Goal: Manage account settings

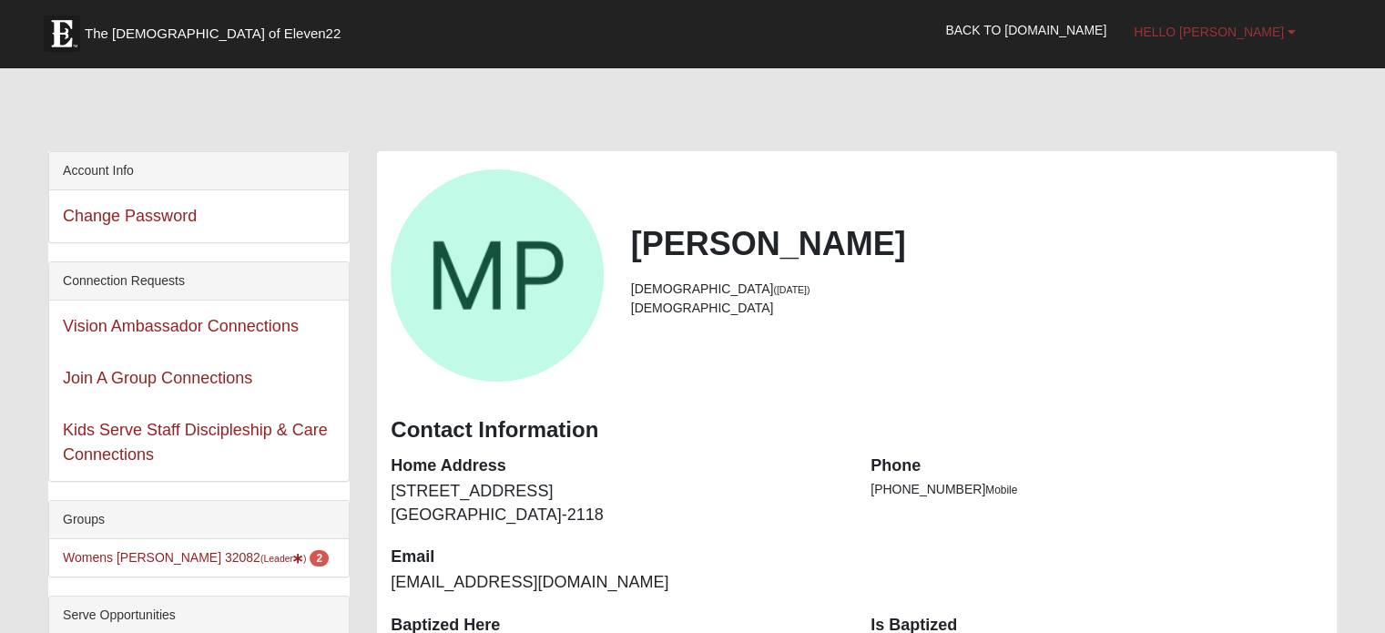
click at [1289, 28] on b at bounding box center [1292, 31] width 8 height 13
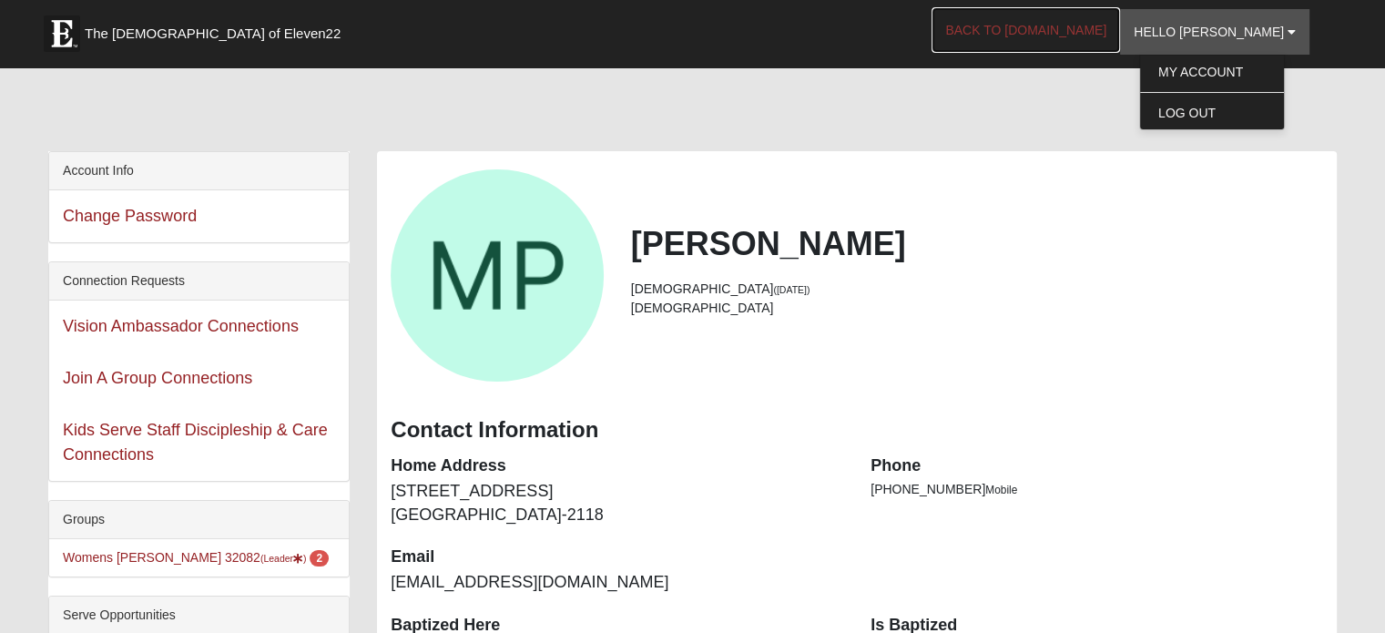
click at [1085, 25] on link "Back to [DOMAIN_NAME]" at bounding box center [1026, 30] width 189 height 46
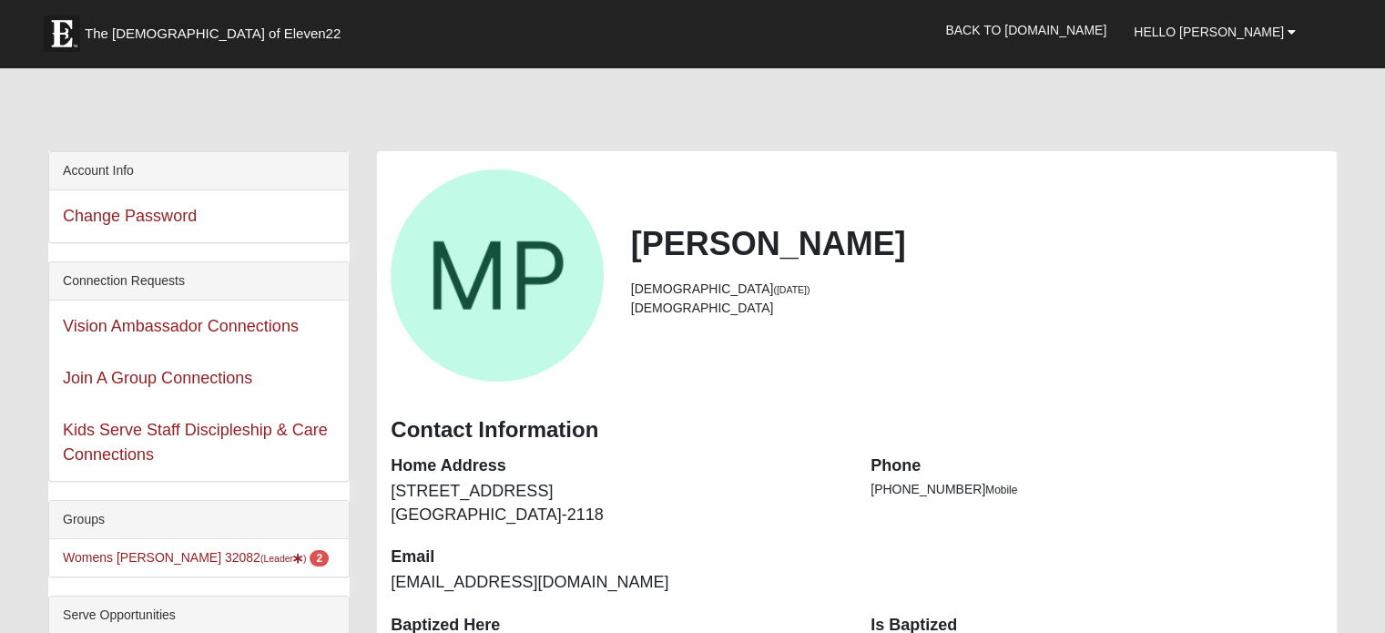
click at [190, 567] on li "Womens Paul 32082 (Leader ) 2" at bounding box center [199, 557] width 300 height 37
click at [135, 553] on link "Womens Paul 32082 (Leader ) 2" at bounding box center [196, 557] width 266 height 15
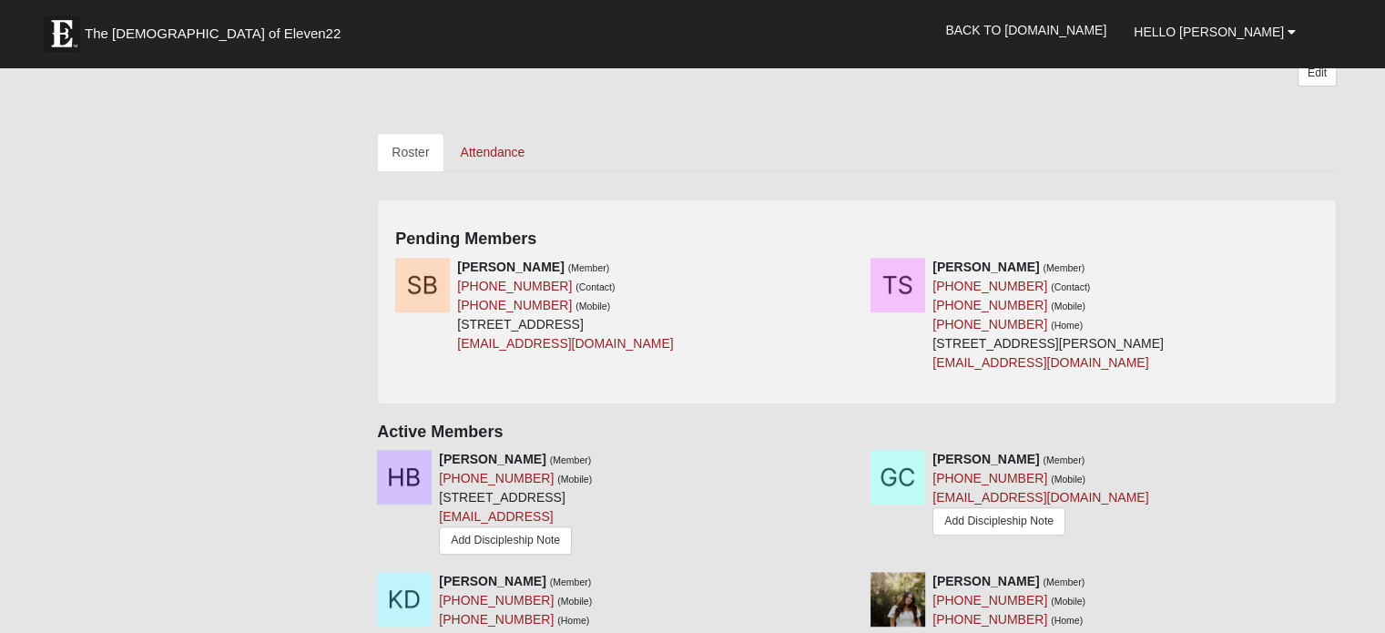
scroll to position [739, 0]
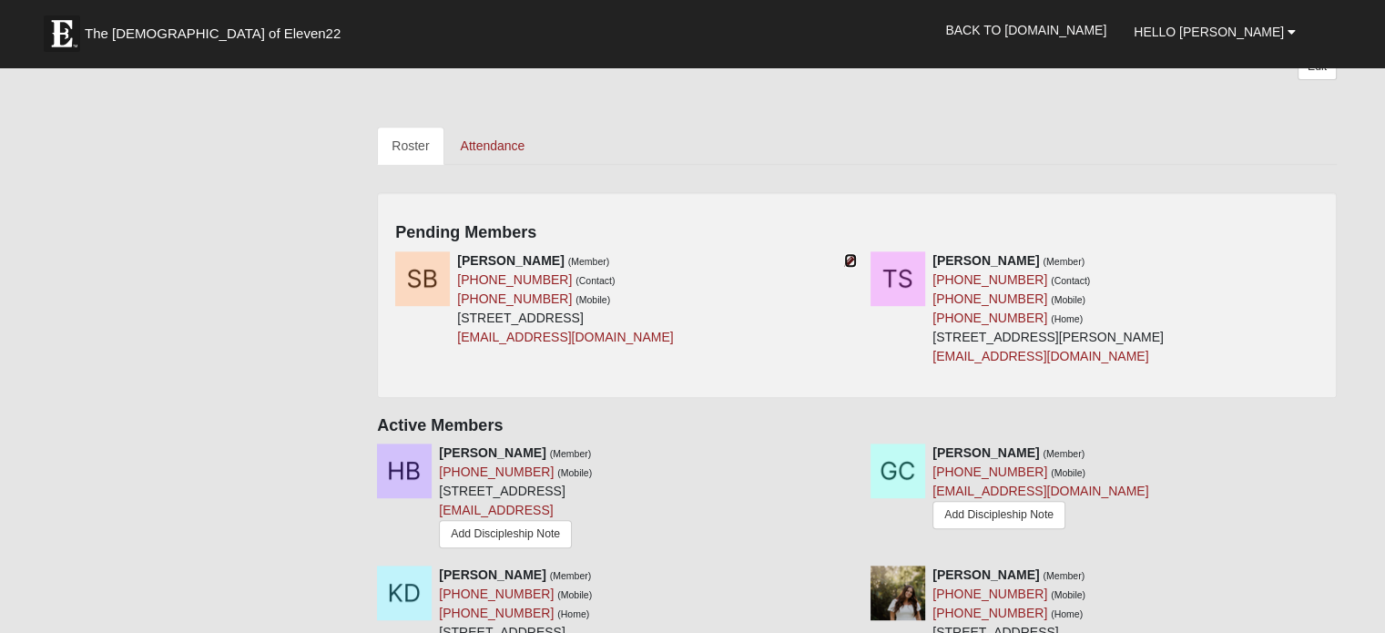
click at [847, 261] on icon at bounding box center [850, 260] width 13 height 13
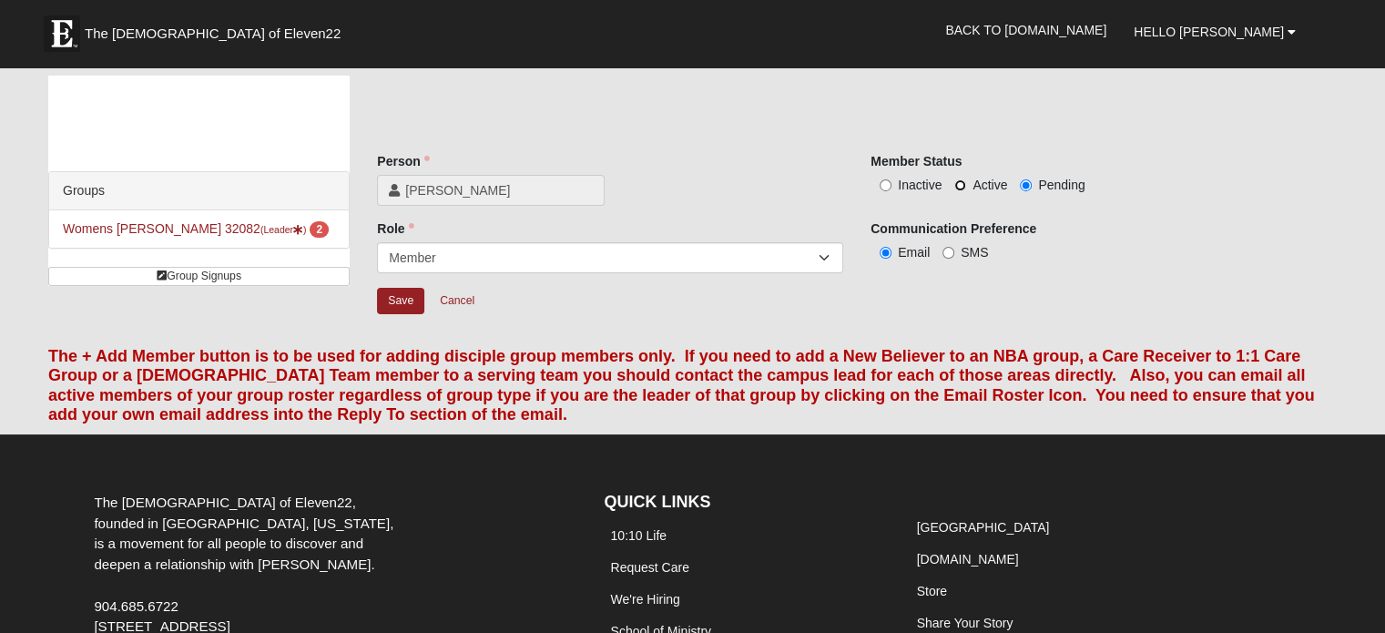
click at [962, 182] on input "Active" at bounding box center [960, 185] width 12 height 12
radio input "true"
click at [397, 308] on input "Save" at bounding box center [400, 301] width 47 height 26
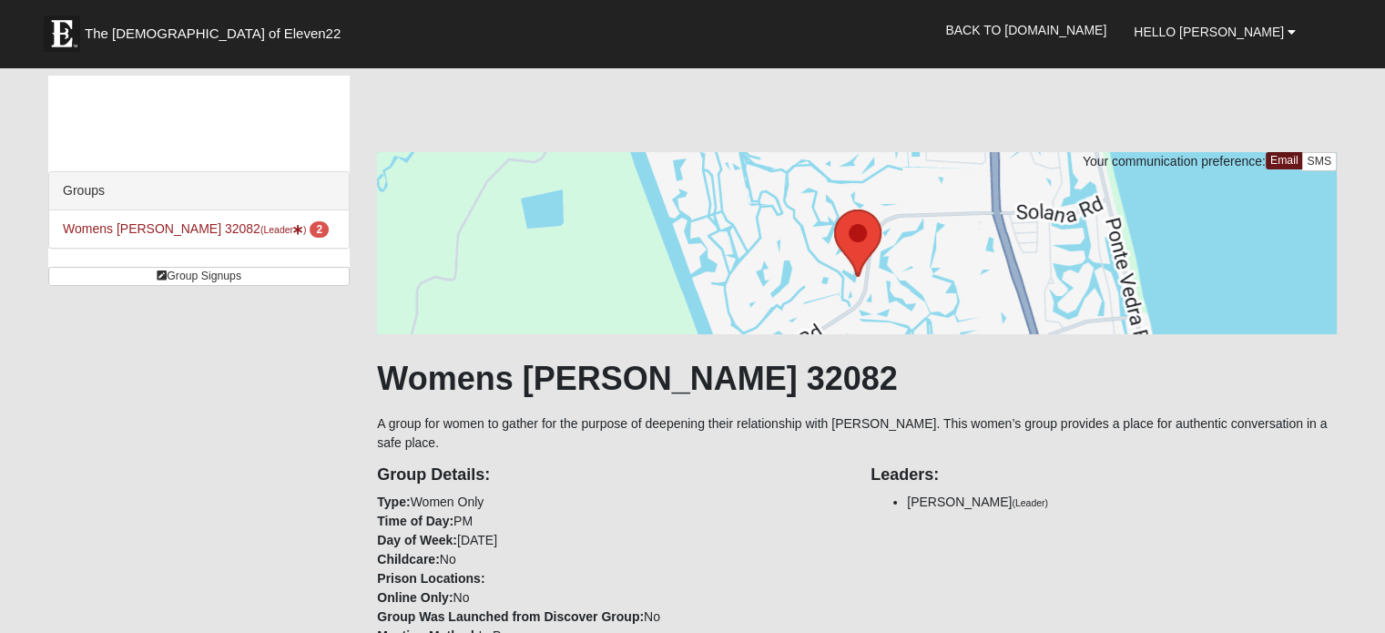
scroll to position [554, 0]
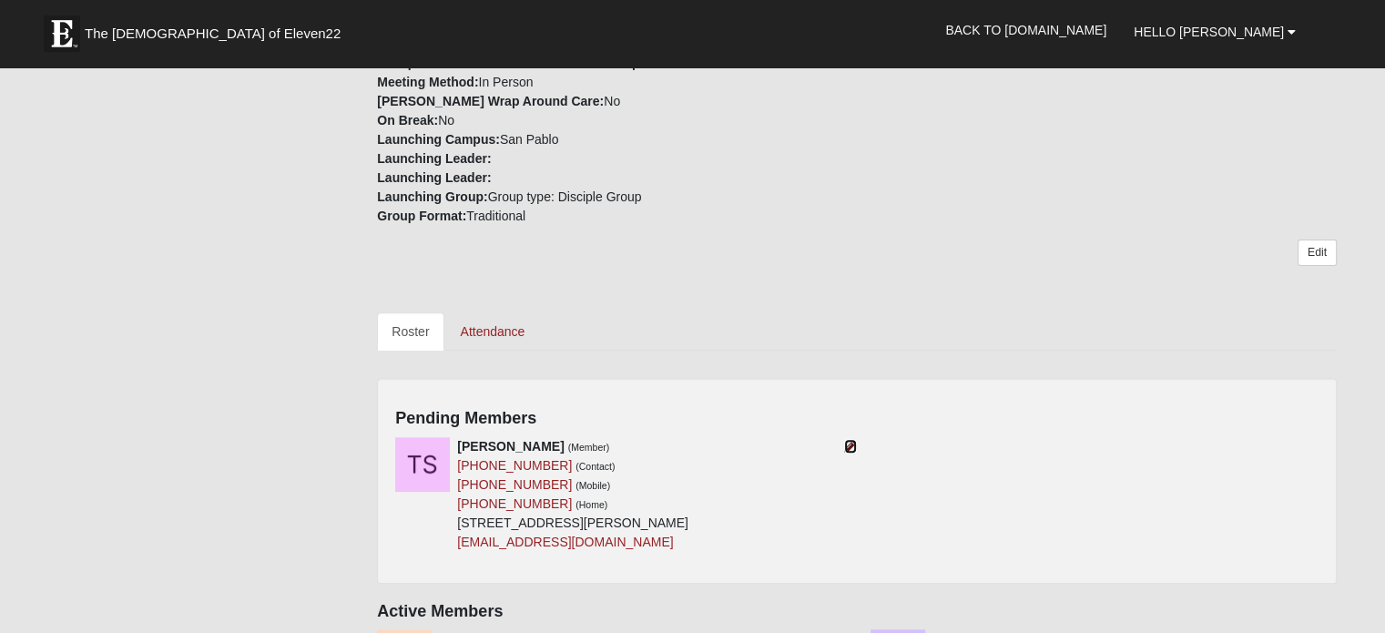
click at [845, 446] on icon at bounding box center [850, 446] width 13 height 13
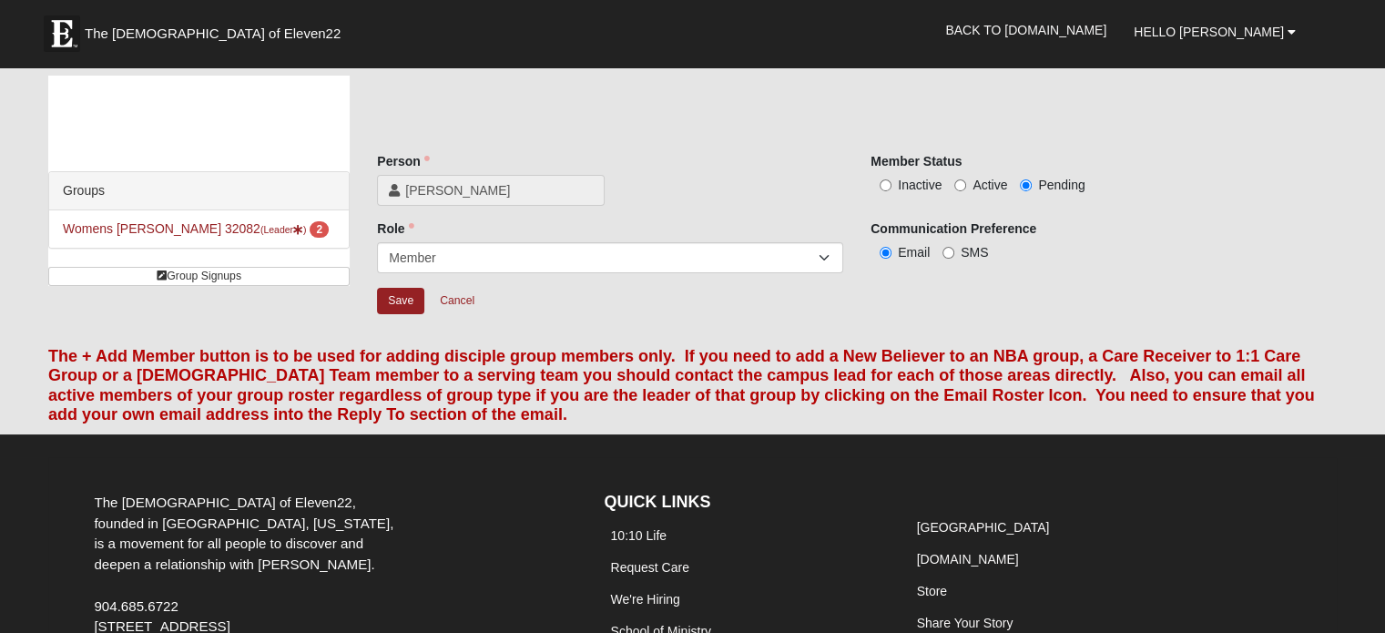
click at [956, 177] on label "Active" at bounding box center [980, 185] width 53 height 18
click at [956, 179] on input "Active" at bounding box center [960, 185] width 12 height 12
radio input "true"
click at [393, 294] on input "Save" at bounding box center [400, 301] width 47 height 26
